Goal: Check status

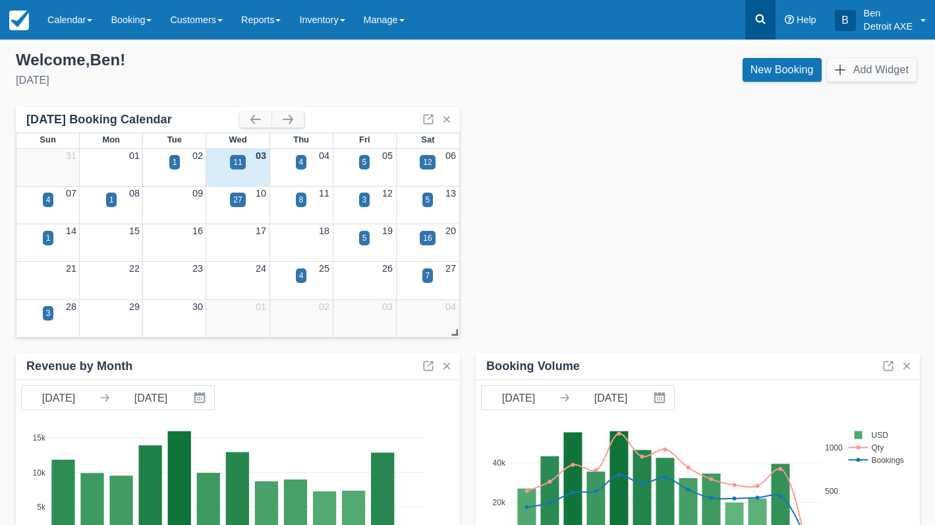
click at [753, 22] on link at bounding box center [761, 20] width 30 height 40
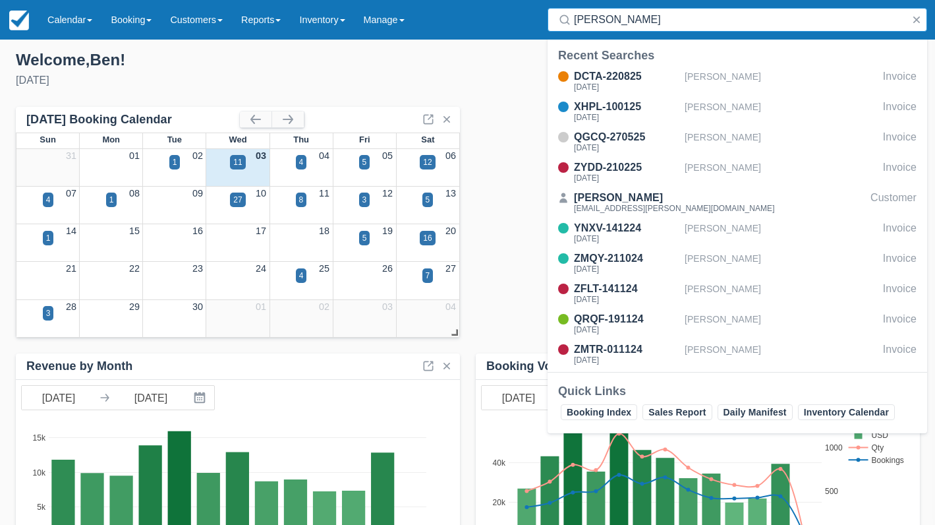
type input "[PERSON_NAME]"
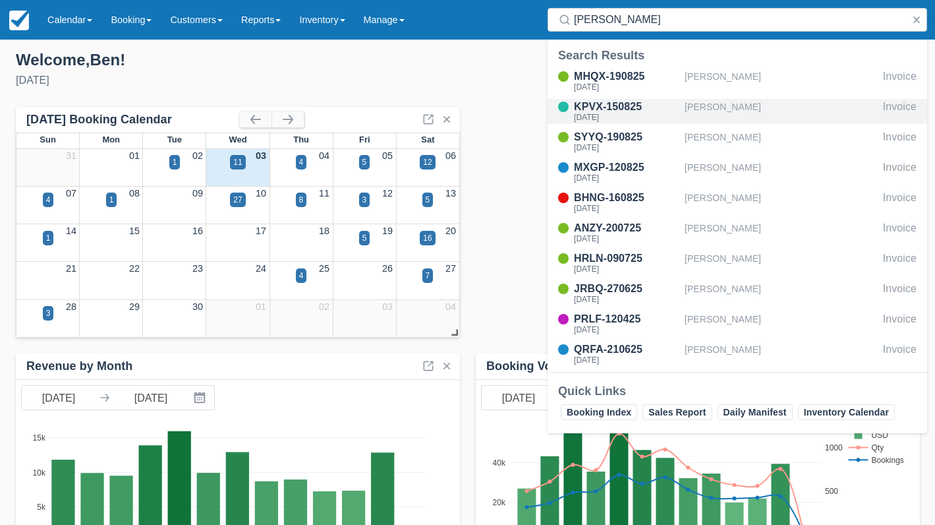
click at [746, 100] on div "[PERSON_NAME]" at bounding box center [781, 111] width 193 height 25
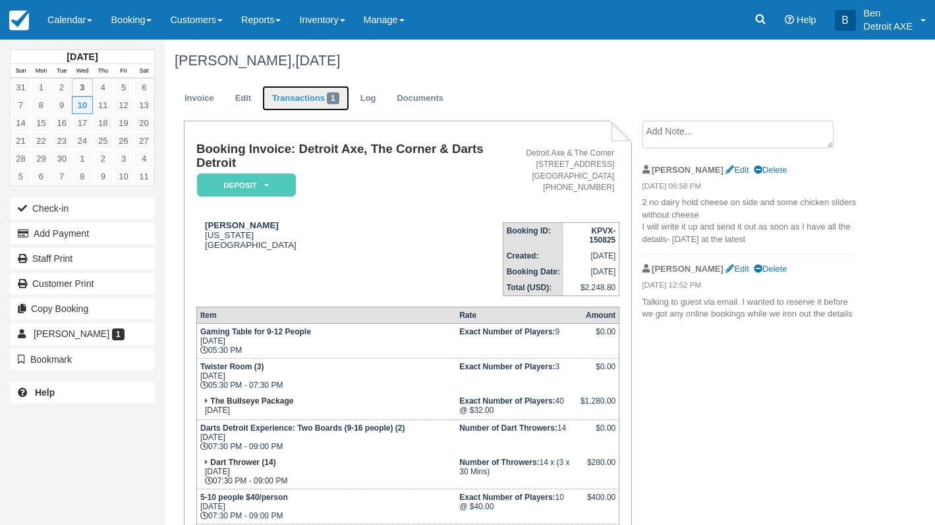
click at [296, 108] on link "Transactions 1" at bounding box center [305, 99] width 87 height 26
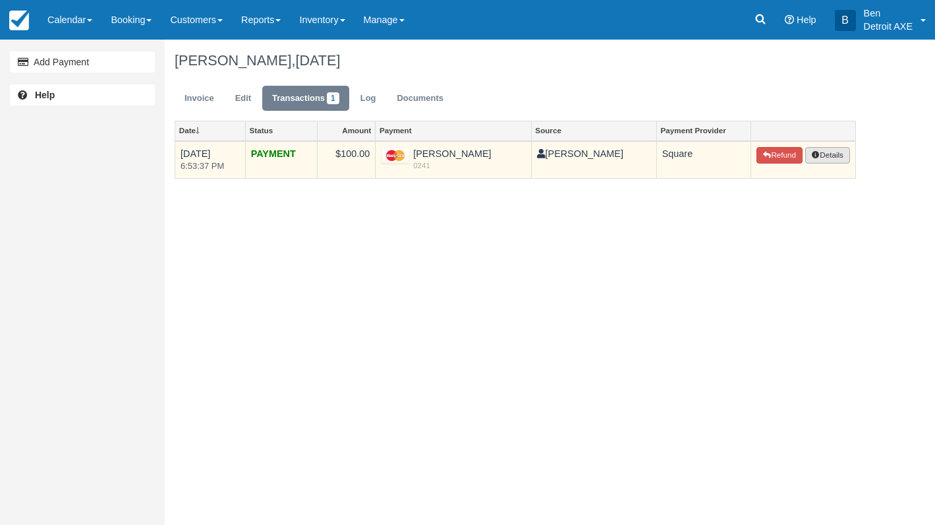
click at [832, 151] on button "Details" at bounding box center [828, 155] width 45 height 17
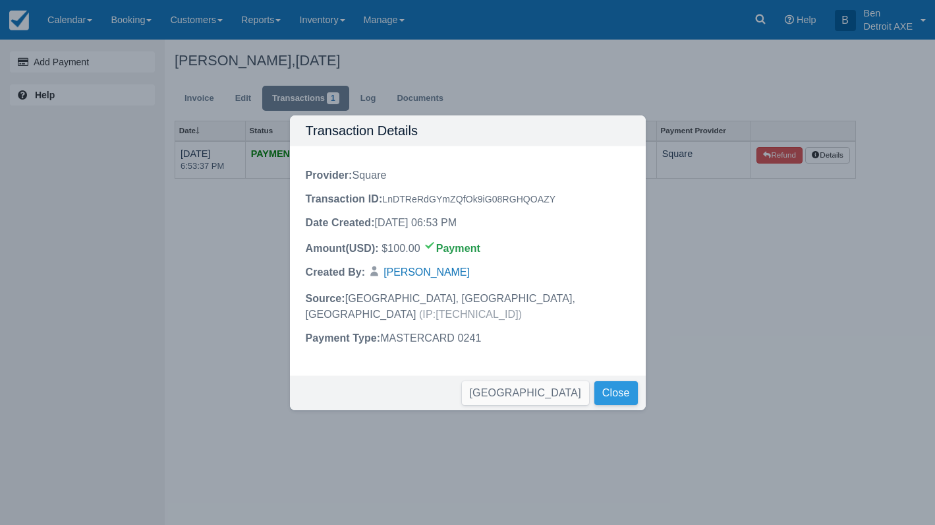
click at [614, 381] on button "Close" at bounding box center [617, 393] width 44 height 24
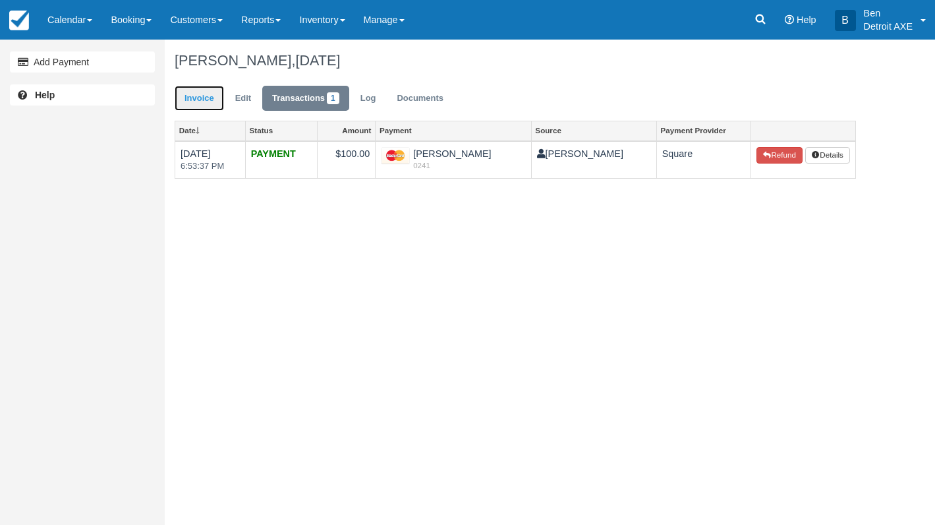
click at [192, 105] on link "Invoice" at bounding box center [199, 99] width 49 height 26
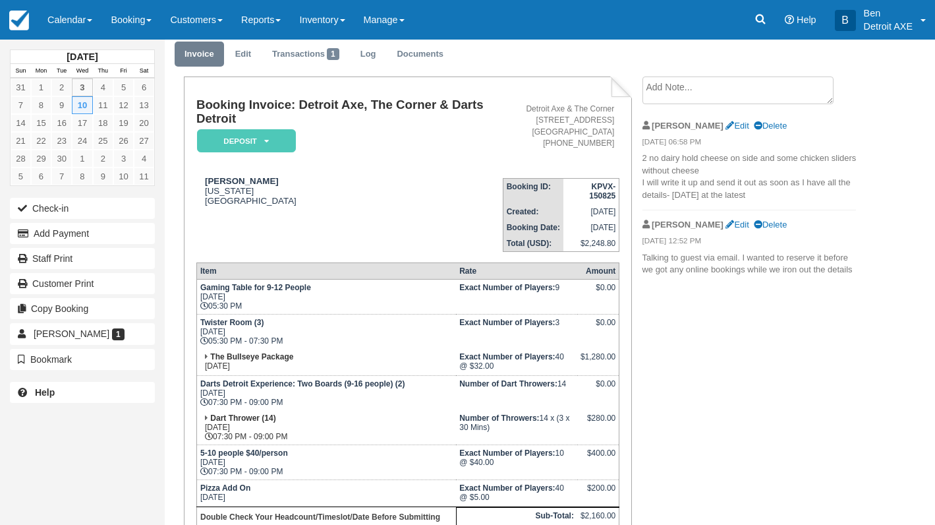
scroll to position [44, 0]
click at [92, 284] on link "Customer Print" at bounding box center [82, 283] width 145 height 21
